Goal: Transaction & Acquisition: Book appointment/travel/reservation

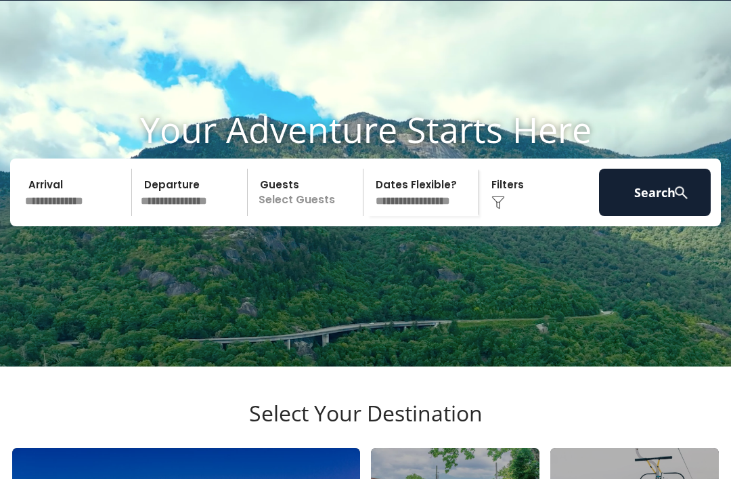
scroll to position [40, 0]
click at [49, 210] on input "text" at bounding box center [76, 192] width 112 height 47
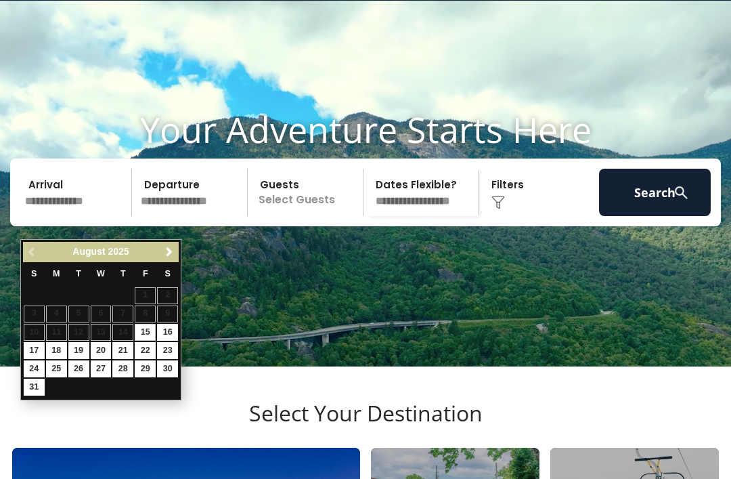
click at [167, 251] on span "Next" at bounding box center [169, 252] width 11 height 11
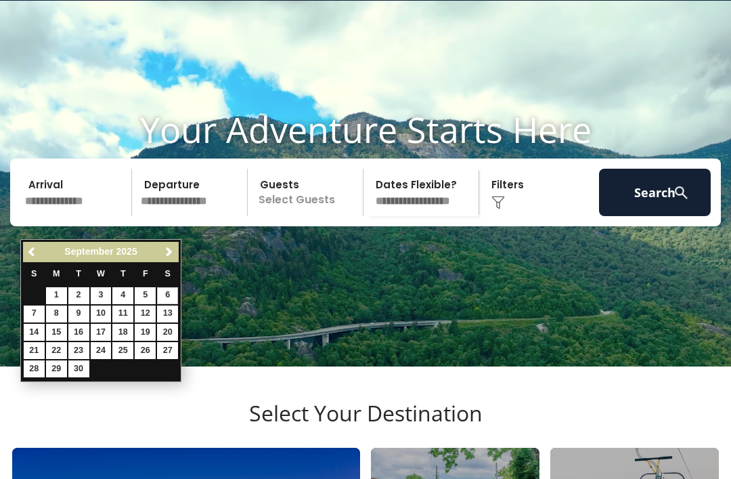
click at [173, 295] on link "6" at bounding box center [167, 295] width 21 height 17
type input "******"
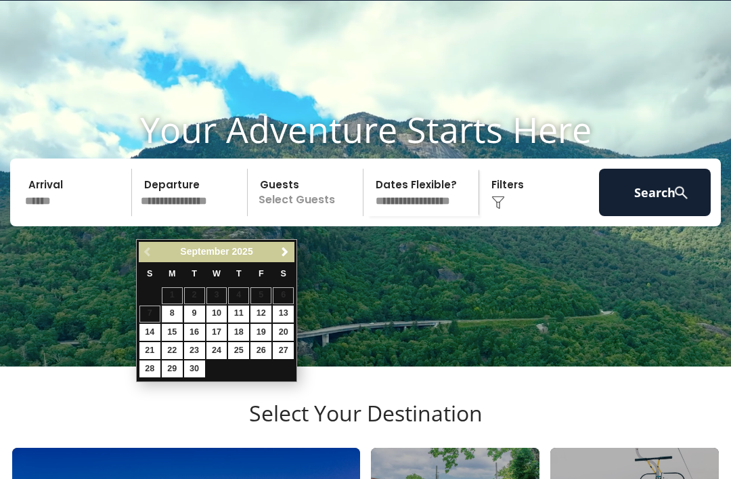
click at [294, 305] on link "13" at bounding box center [283, 313] width 21 height 17
type input "*******"
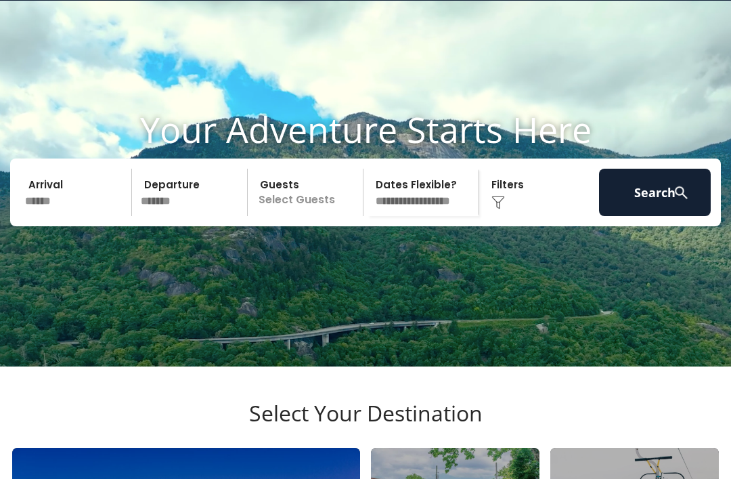
click at [281, 213] on p "Select Guests" at bounding box center [307, 192] width 111 height 47
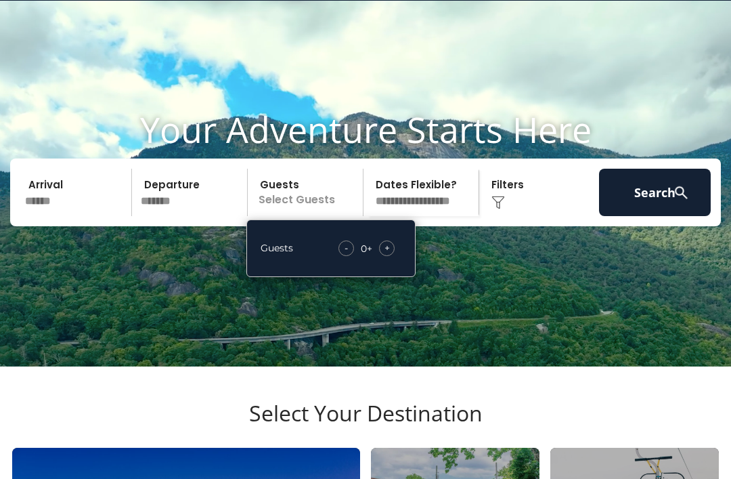
click at [389, 255] on span "+" at bounding box center [387, 248] width 5 height 14
click at [393, 256] on div "+" at bounding box center [387, 248] width 16 height 16
click at [638, 213] on button "Search" at bounding box center [655, 192] width 112 height 47
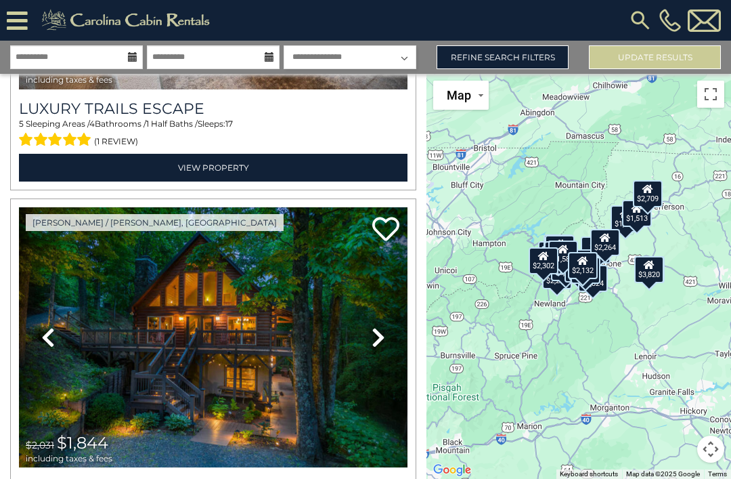
scroll to position [315, 0]
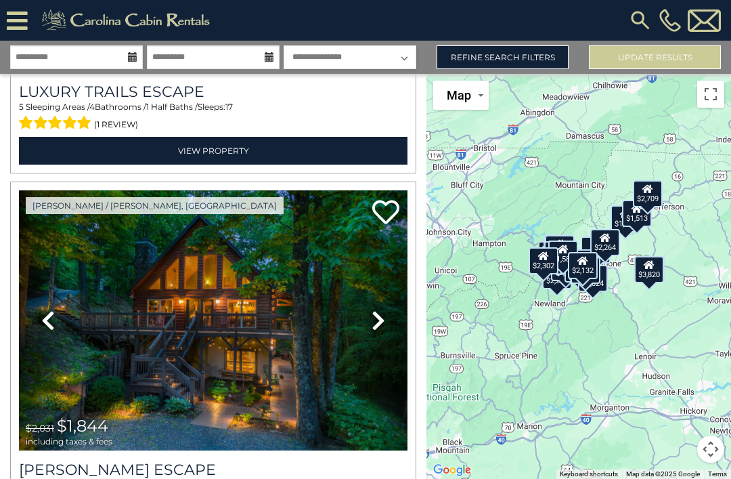
click at [221, 341] on img at bounding box center [213, 320] width 389 height 261
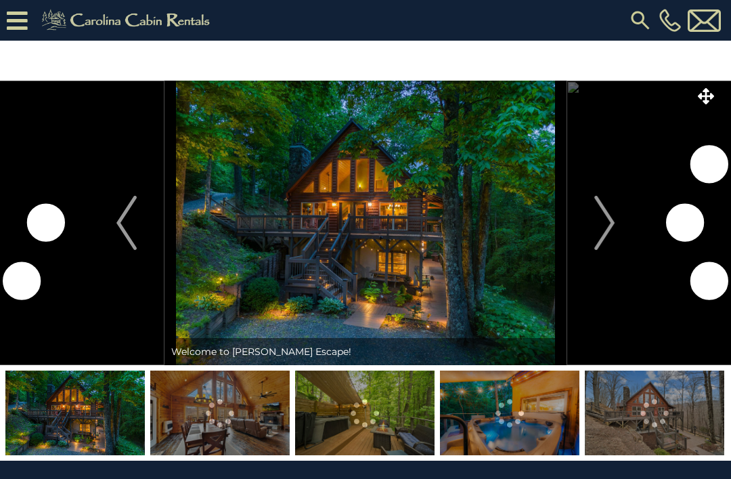
click at [610, 225] on img "Next" at bounding box center [605, 223] width 20 height 54
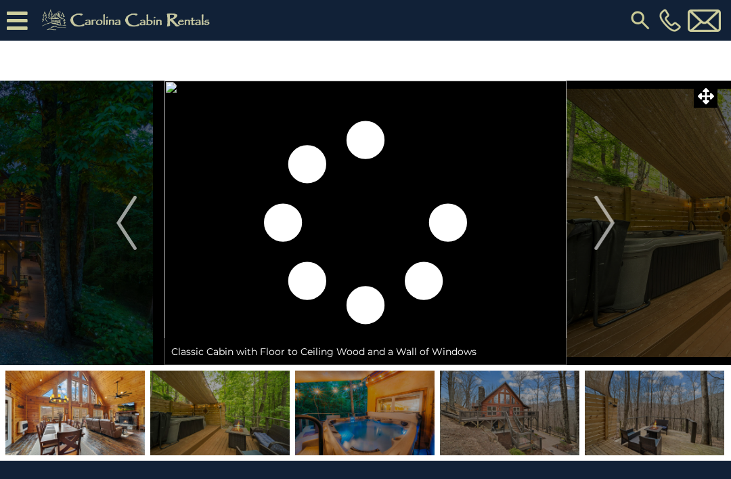
click at [603, 218] on img "Next" at bounding box center [605, 223] width 20 height 54
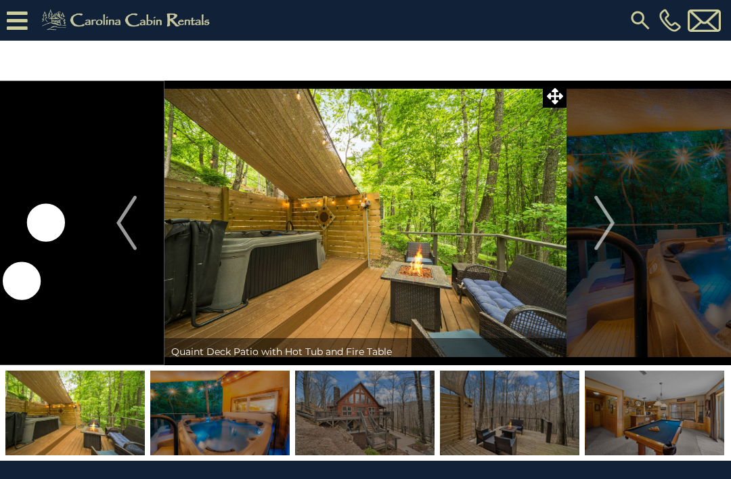
click at [616, 231] on button "Next" at bounding box center [605, 223] width 76 height 284
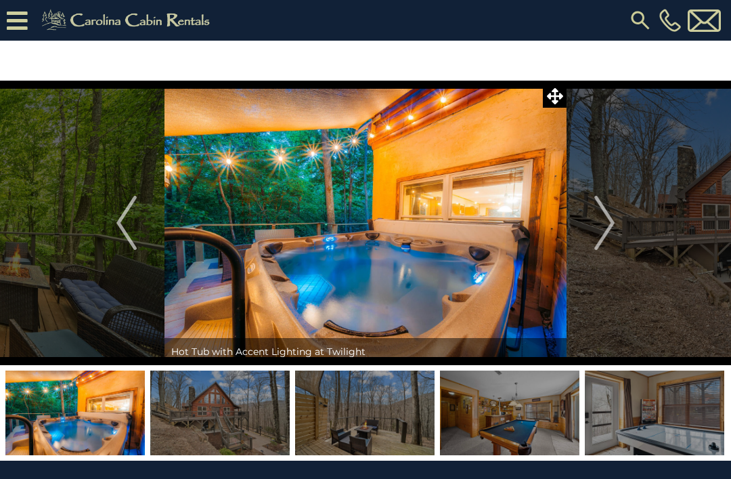
click at [593, 219] on button "Next" at bounding box center [605, 223] width 76 height 284
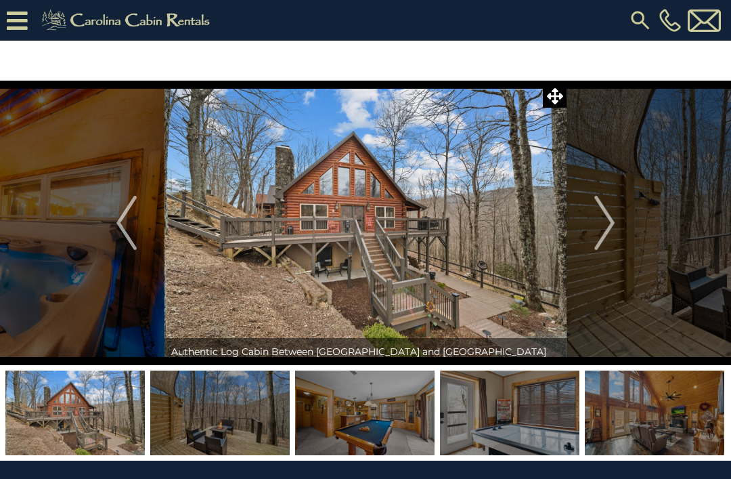
click at [605, 220] on img "Next" at bounding box center [605, 223] width 20 height 54
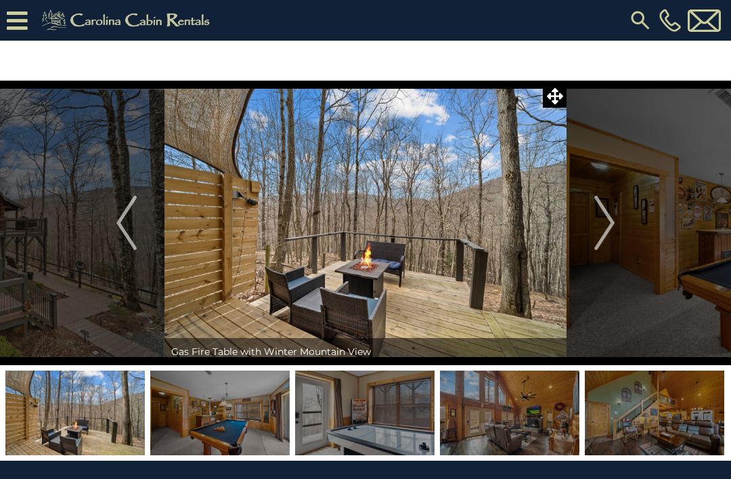
click at [607, 219] on img "Next" at bounding box center [605, 223] width 20 height 54
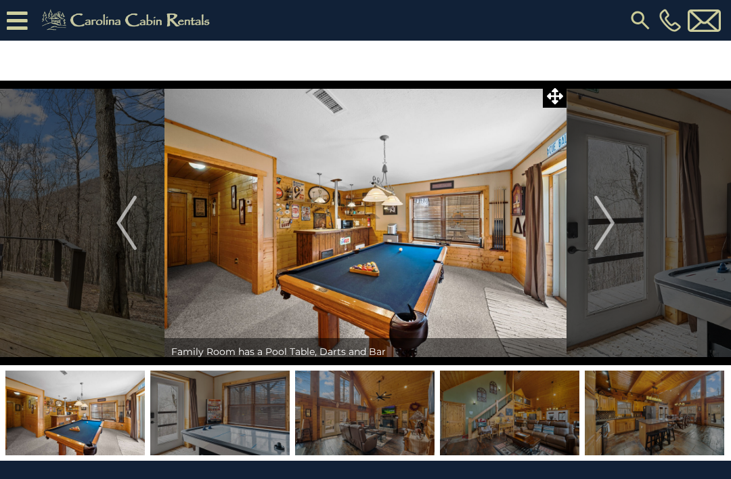
click at [610, 221] on img "Next" at bounding box center [605, 223] width 20 height 54
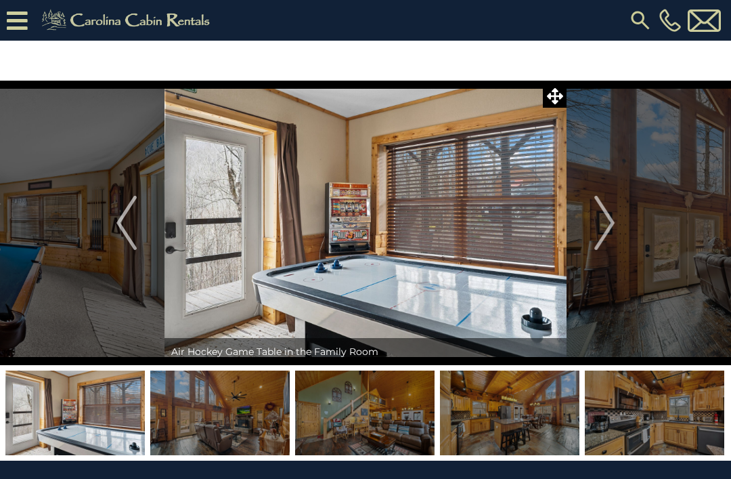
click at [605, 222] on img "Next" at bounding box center [605, 223] width 20 height 54
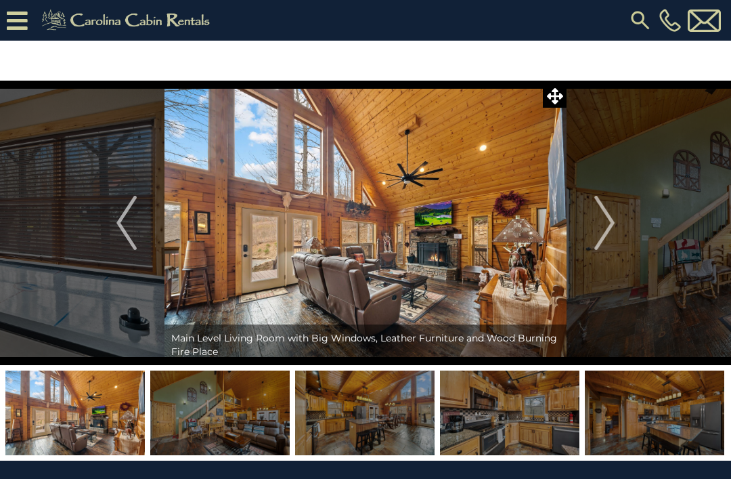
click at [612, 222] on img "Next" at bounding box center [605, 223] width 20 height 54
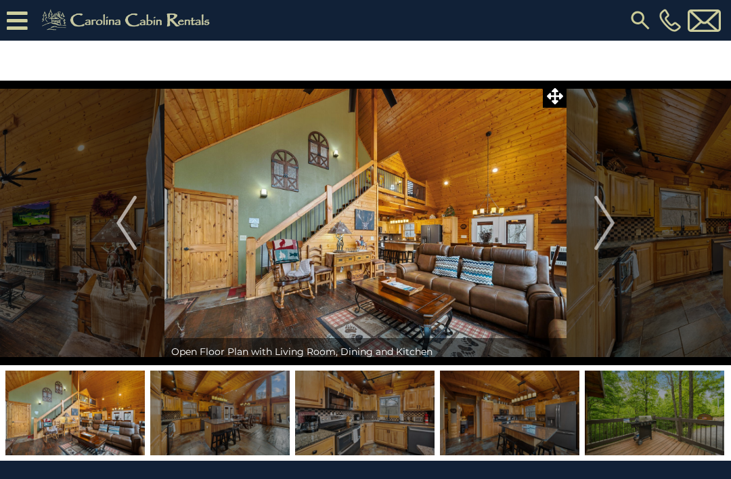
click at [611, 222] on img "Next" at bounding box center [605, 223] width 20 height 54
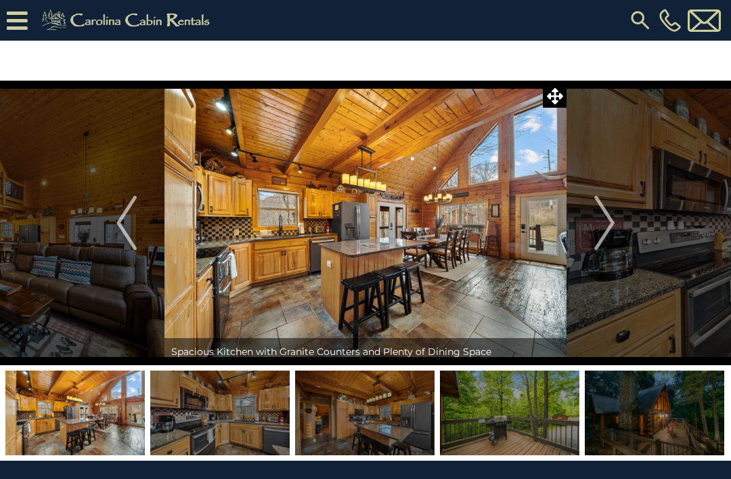
click at [612, 219] on img "Next" at bounding box center [605, 223] width 20 height 54
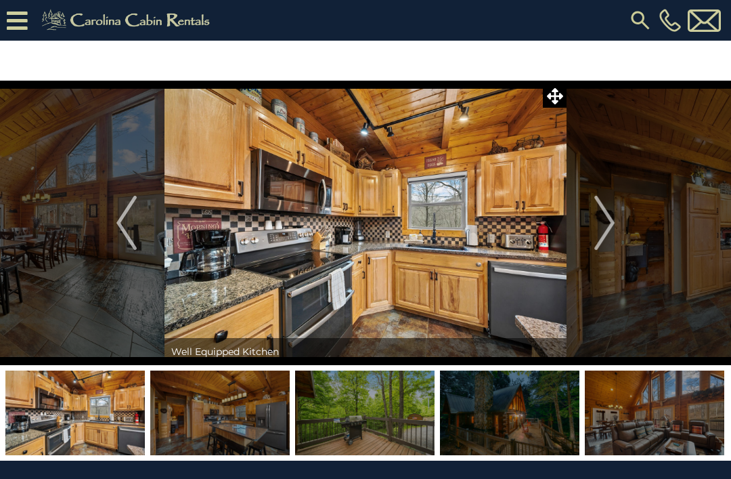
click at [610, 215] on img "Next" at bounding box center [605, 223] width 20 height 54
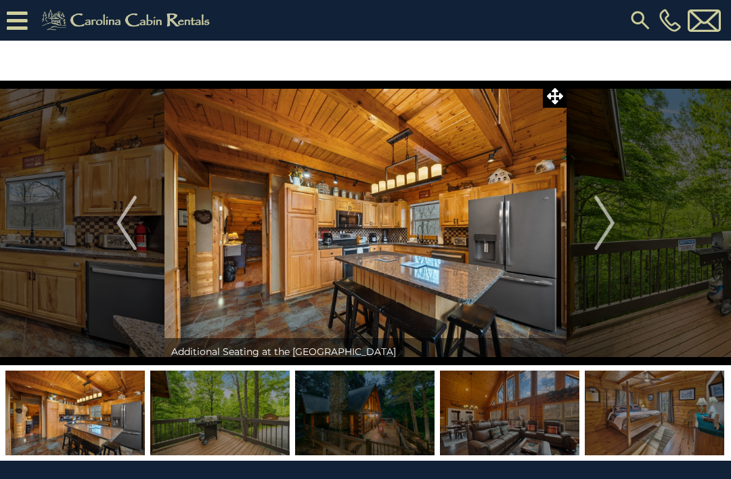
click at [610, 228] on img "Next" at bounding box center [605, 223] width 20 height 54
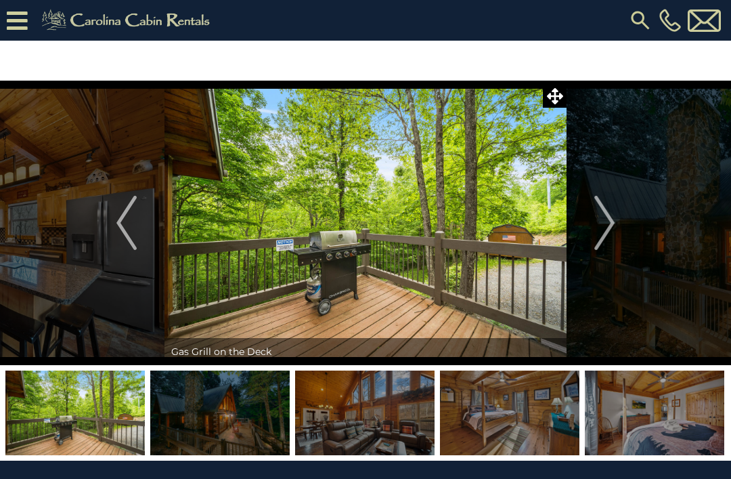
click at [611, 223] on img "Next" at bounding box center [605, 223] width 20 height 54
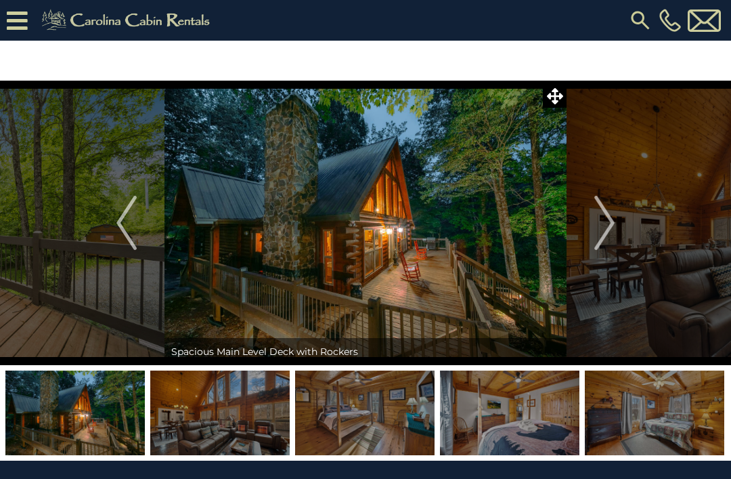
click at [610, 221] on img "Next" at bounding box center [605, 223] width 20 height 54
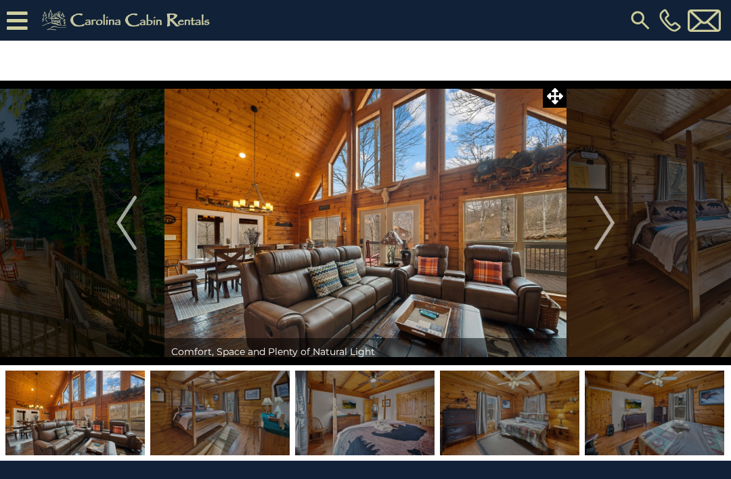
click at [610, 217] on img "Next" at bounding box center [605, 223] width 20 height 54
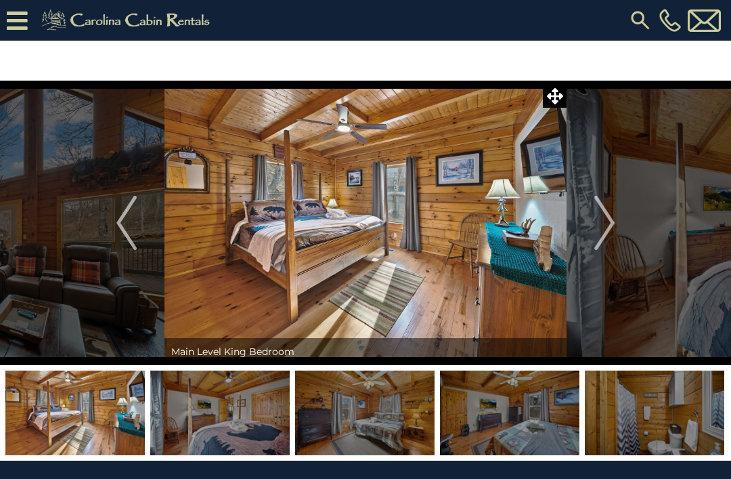
click at [610, 221] on img "Next" at bounding box center [605, 223] width 20 height 54
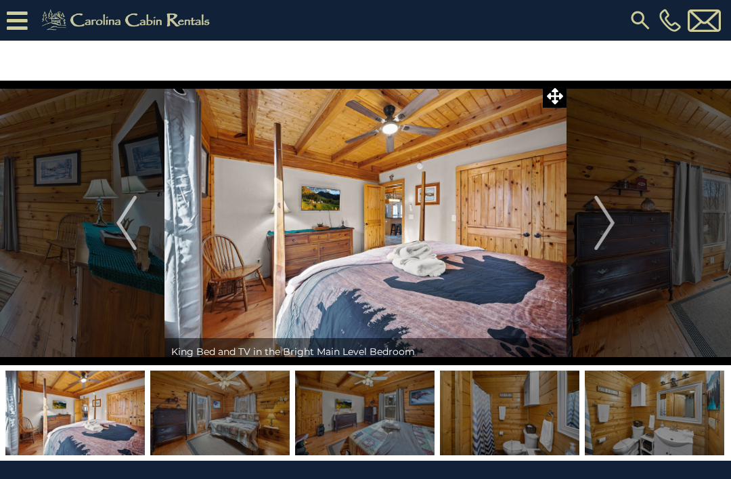
click at [610, 221] on img "Next" at bounding box center [605, 223] width 20 height 54
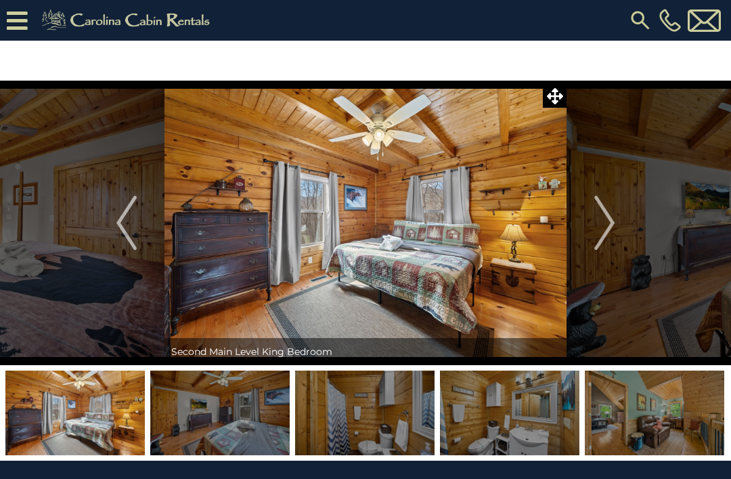
click at [614, 216] on img "Next" at bounding box center [605, 223] width 20 height 54
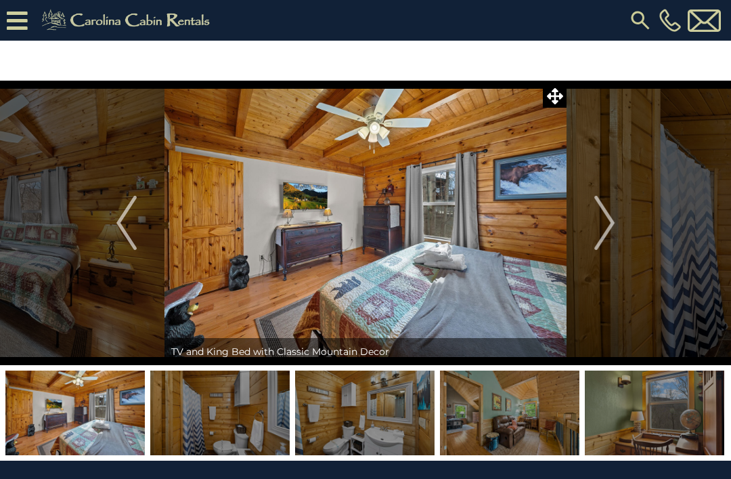
click at [606, 217] on img "Next" at bounding box center [605, 223] width 20 height 54
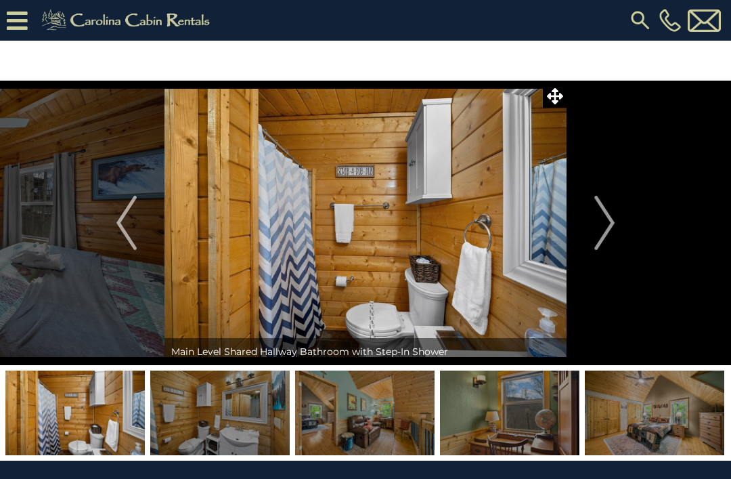
click at [610, 228] on img "Next" at bounding box center [605, 223] width 20 height 54
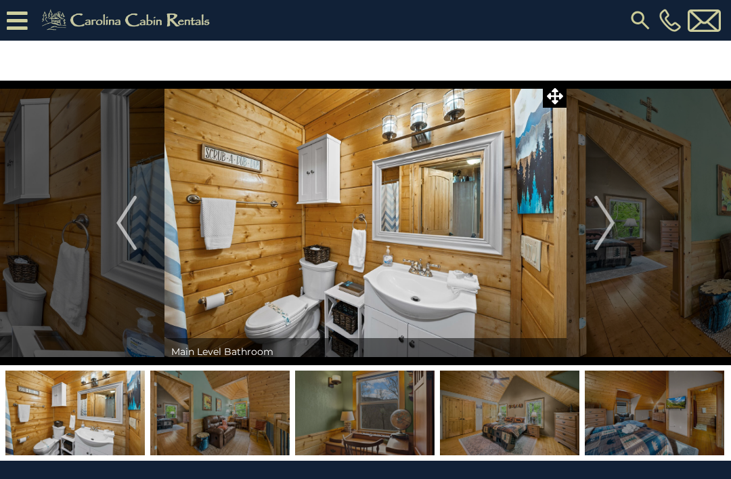
click at [606, 222] on img "Next" at bounding box center [605, 223] width 20 height 54
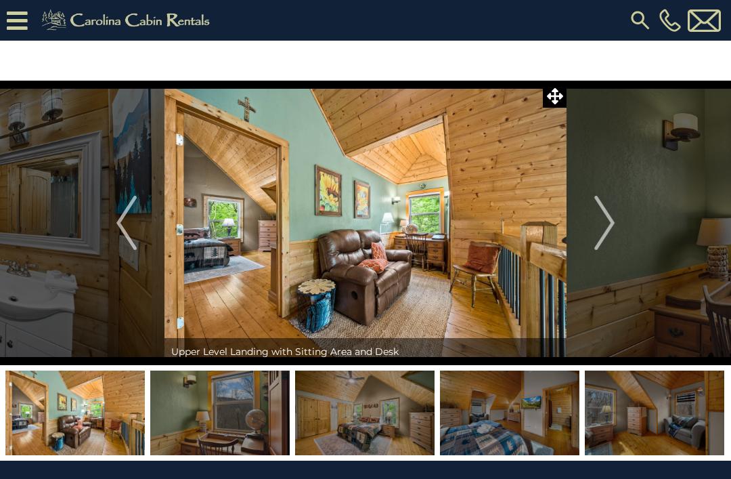
click at [610, 221] on img "Next" at bounding box center [605, 223] width 20 height 54
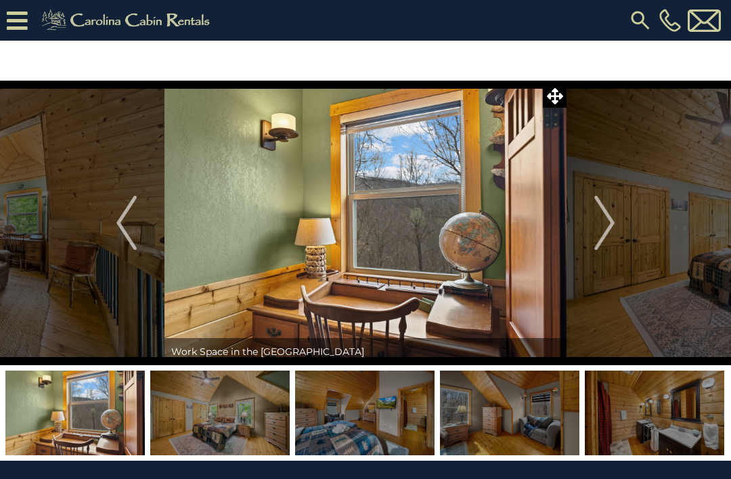
click at [613, 237] on img "Next" at bounding box center [605, 223] width 20 height 54
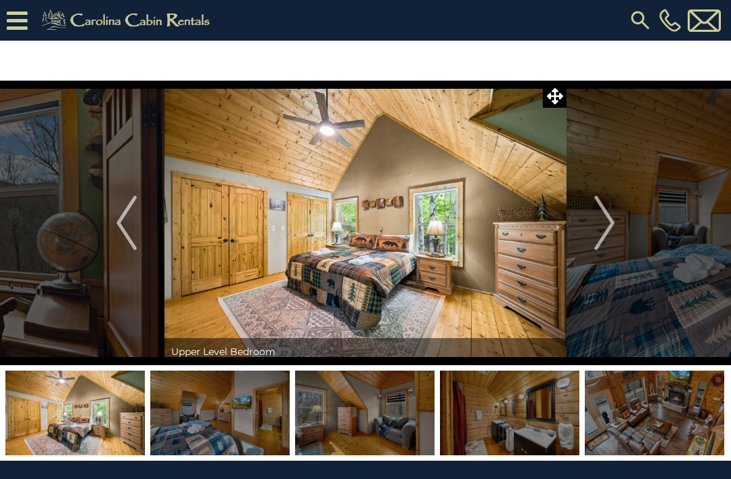
click at [611, 225] on img "Next" at bounding box center [605, 223] width 20 height 54
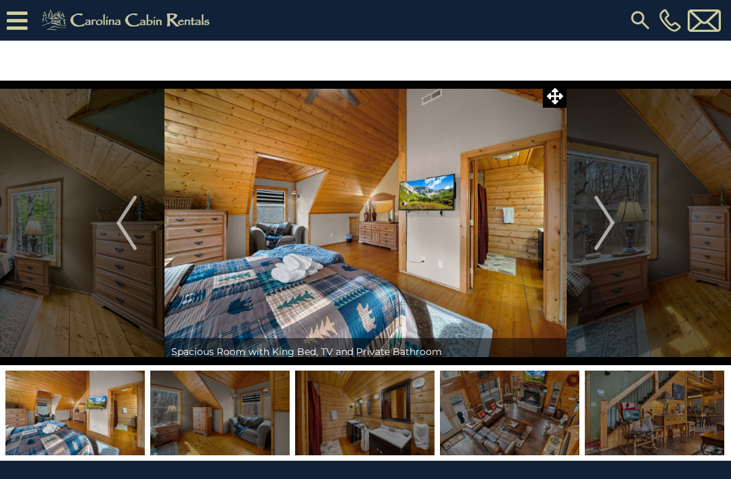
click at [604, 228] on img "Next" at bounding box center [605, 223] width 20 height 54
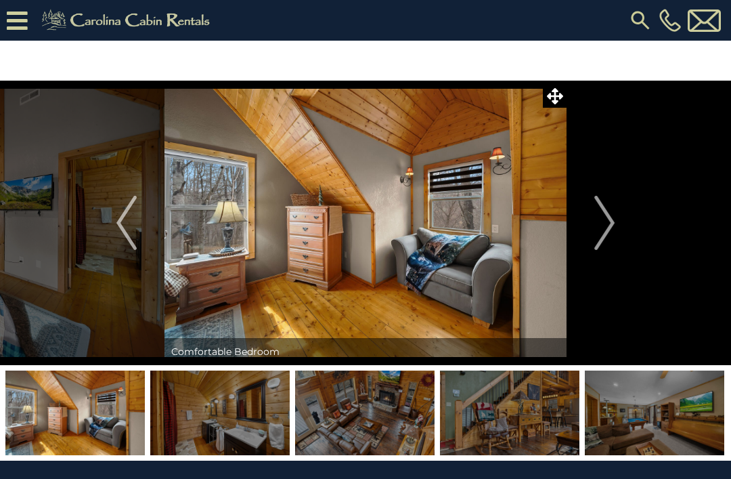
click at [612, 229] on img "Next" at bounding box center [605, 223] width 20 height 54
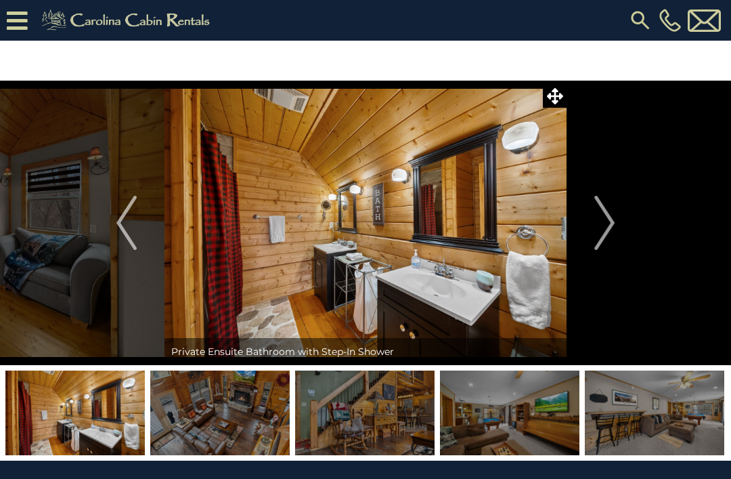
click at [604, 228] on img "Next" at bounding box center [605, 223] width 20 height 54
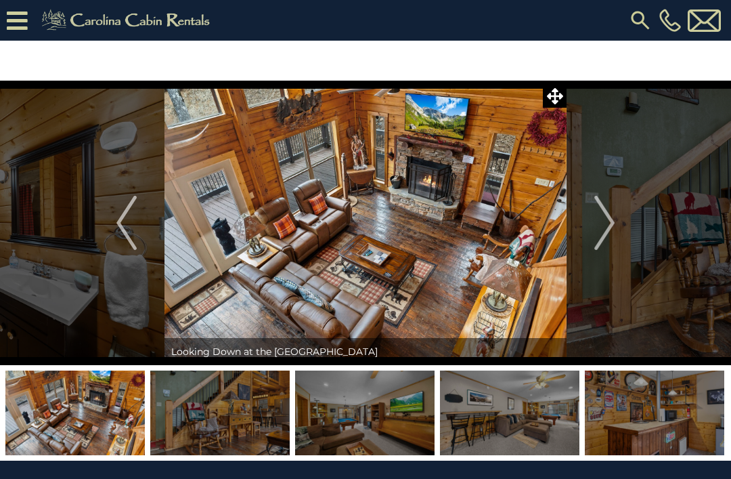
click at [609, 219] on img "Next" at bounding box center [605, 223] width 20 height 54
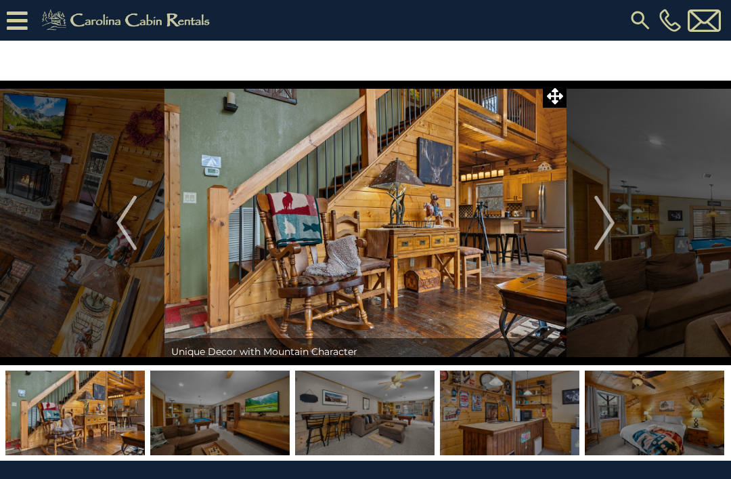
click at [608, 224] on img "Next" at bounding box center [605, 223] width 20 height 54
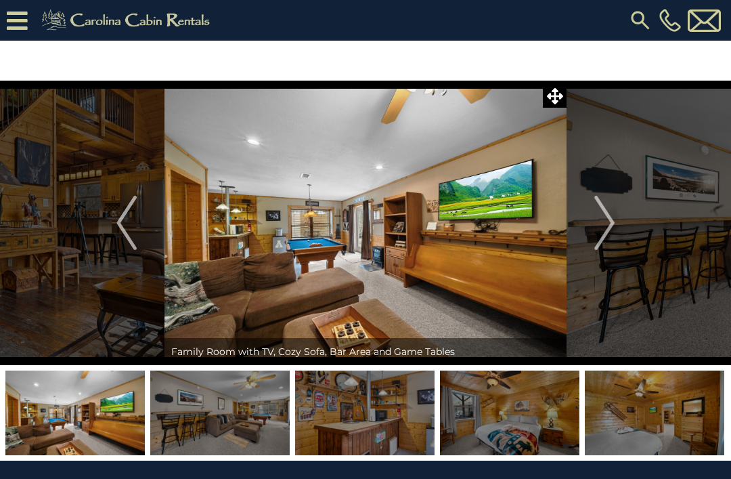
click at [601, 224] on img "Next" at bounding box center [605, 223] width 20 height 54
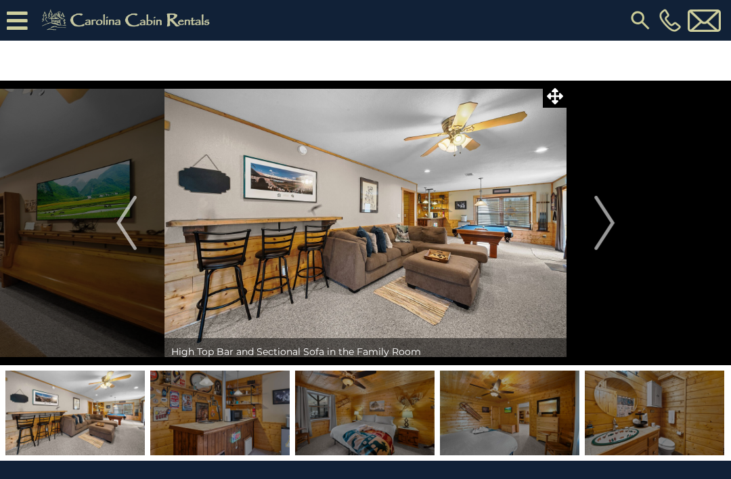
click at [604, 221] on img "Next" at bounding box center [605, 223] width 20 height 54
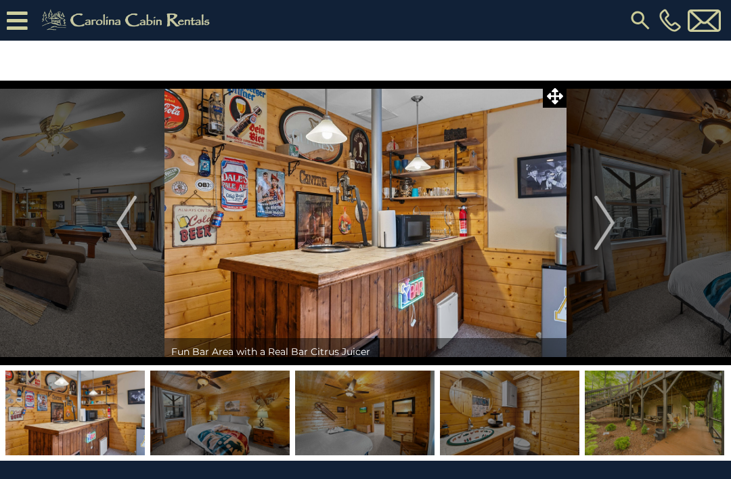
click at [611, 226] on img "Next" at bounding box center [605, 223] width 20 height 54
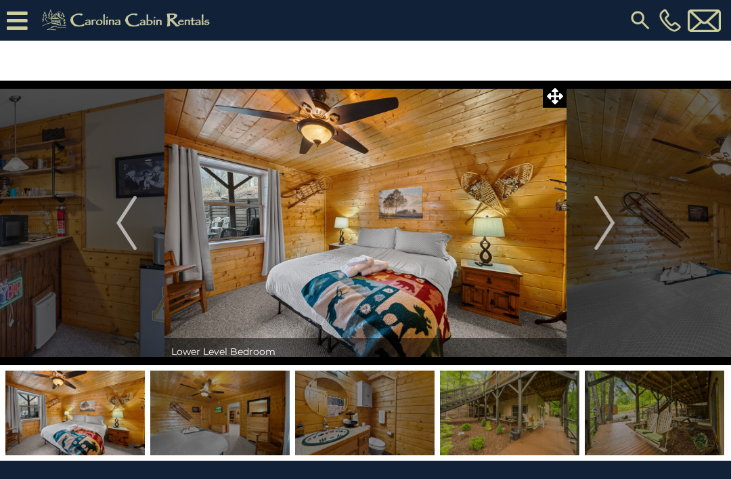
click at [605, 226] on img "Next" at bounding box center [605, 223] width 20 height 54
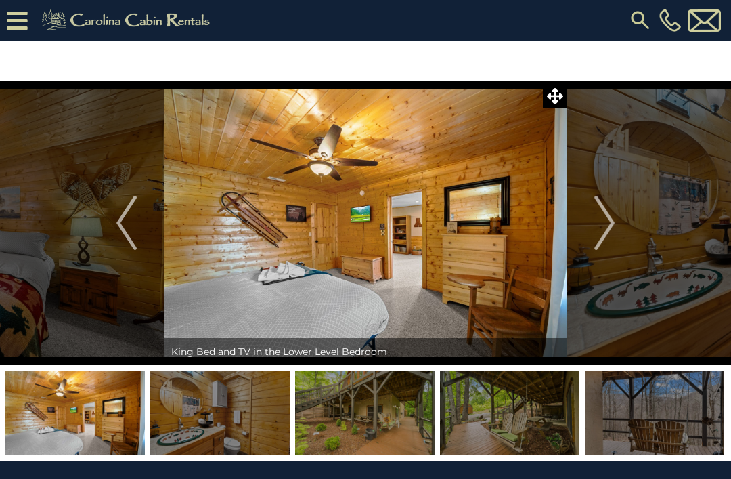
click at [603, 219] on img "Next" at bounding box center [605, 223] width 20 height 54
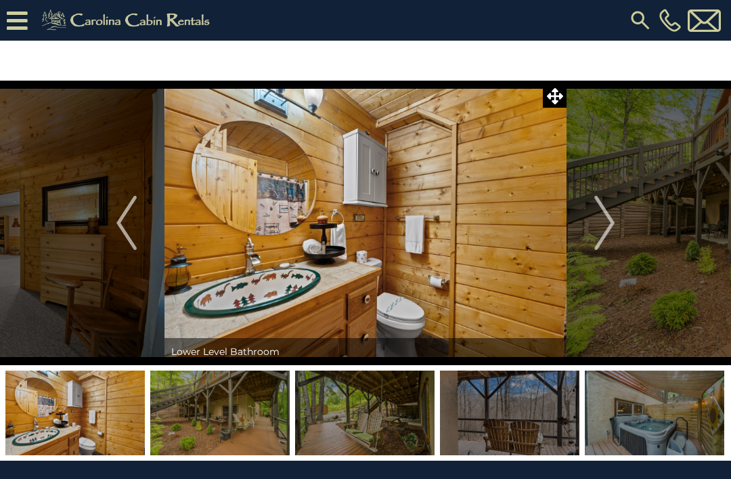
click at [603, 228] on img "Next" at bounding box center [605, 223] width 20 height 54
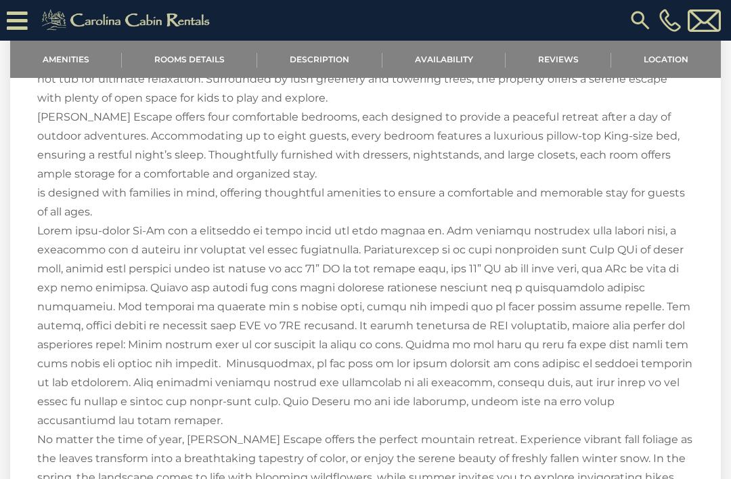
scroll to position [1617, 0]
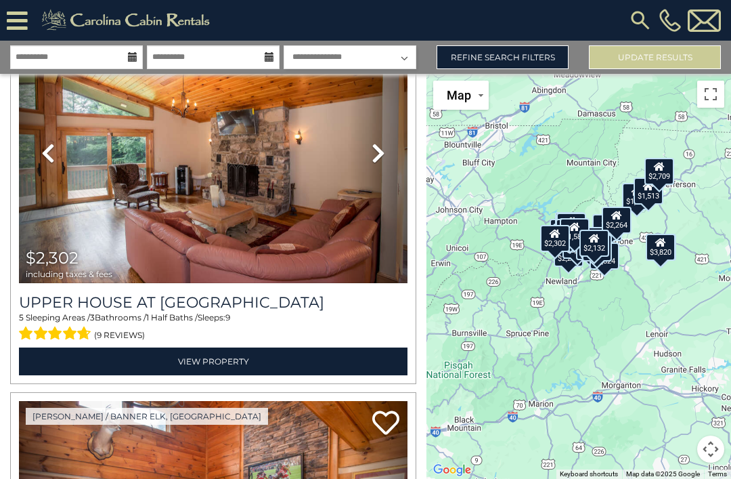
scroll to position [9559, 0]
